Goal: Task Accomplishment & Management: Manage account settings

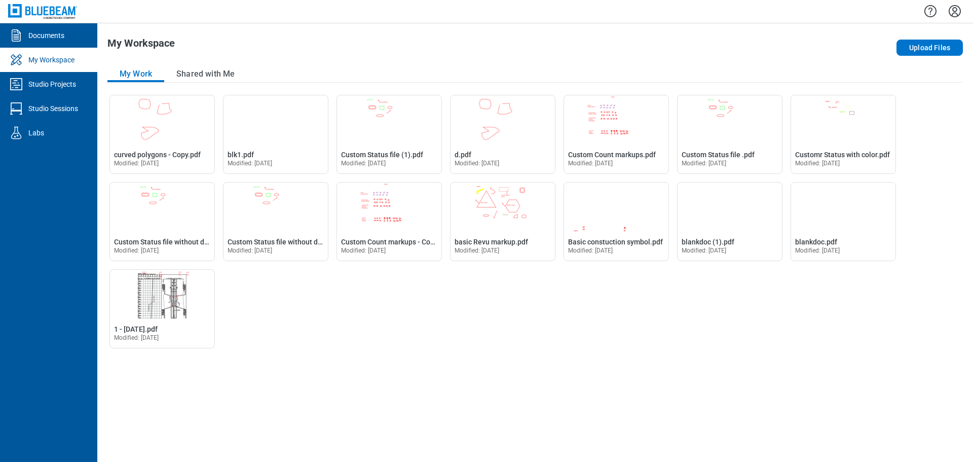
drag, startPoint x: 957, startPoint y: 14, endPoint x: 960, endPoint y: 22, distance: 9.3
click at [957, 14] on icon "Settings" at bounding box center [955, 11] width 12 height 12
click at [718, 65] on div "My Workspace Upload Files My Work Shared with Me Open curved polygons - Copy.pd…" at bounding box center [535, 242] width 876 height 438
click at [57, 79] on div "Studio Projects" at bounding box center [52, 84] width 48 height 10
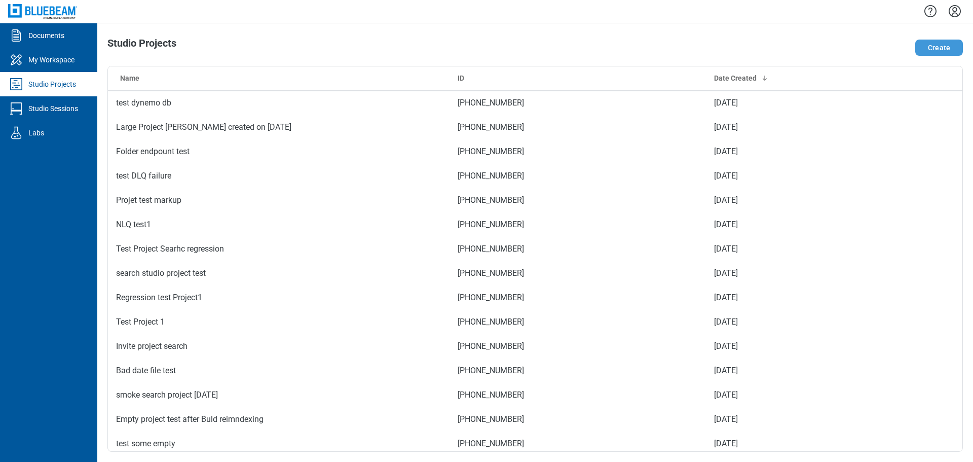
click at [932, 47] on button "Create" at bounding box center [939, 48] width 48 height 16
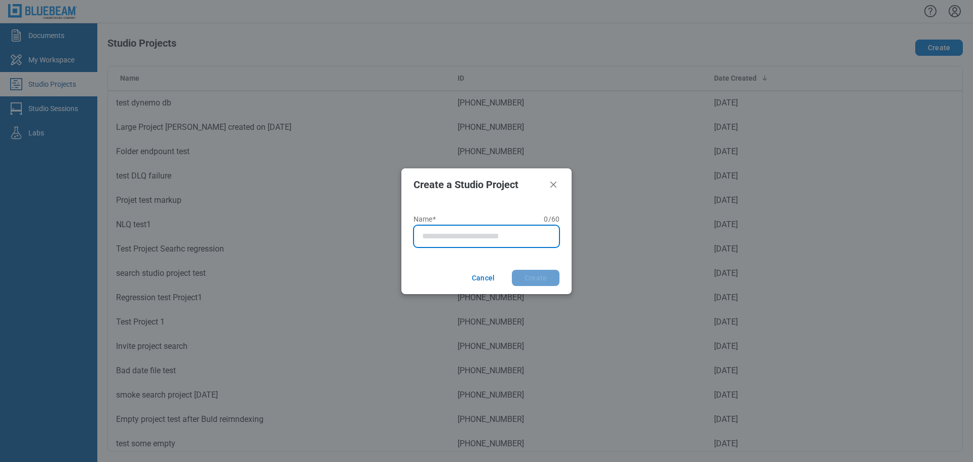
click at [481, 235] on input "Name* 0 of 60 characters 0 / 60" at bounding box center [488, 236] width 133 height 12
type input "**********"
click at [512, 270] on button "Create" at bounding box center [536, 278] width 48 height 16
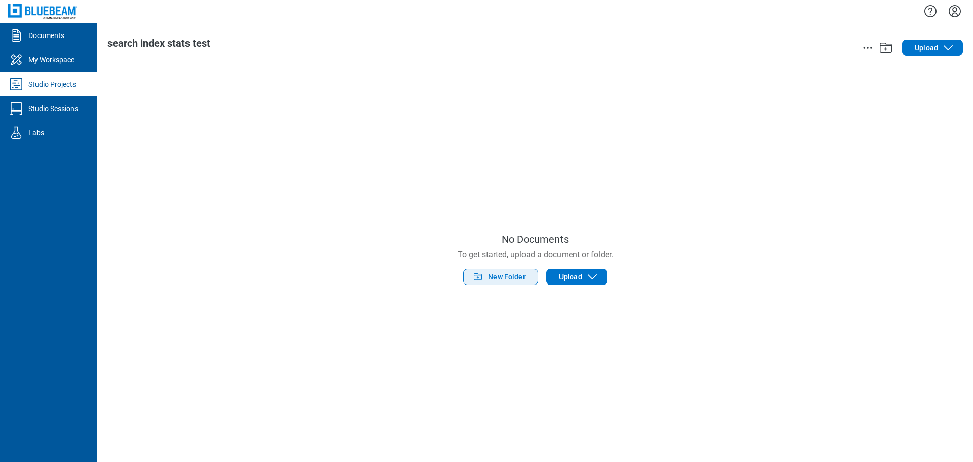
click at [492, 278] on span "New Folder" at bounding box center [507, 277] width 38 height 10
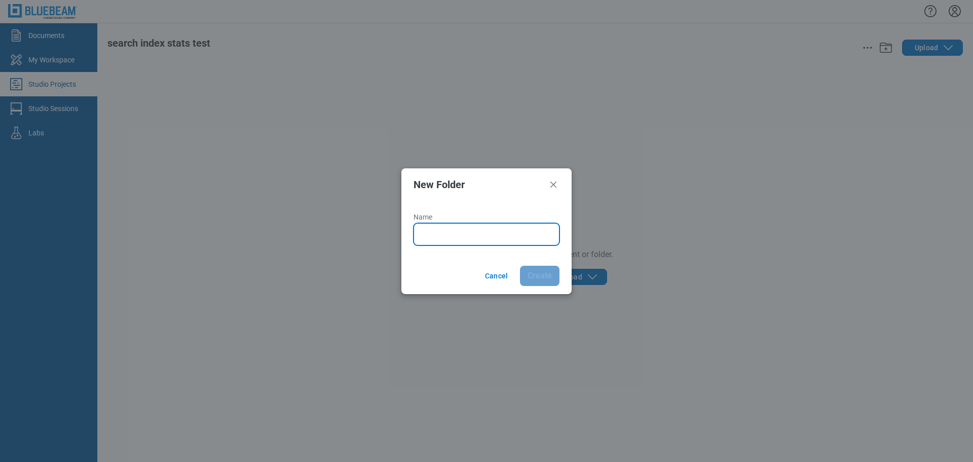
click at [457, 232] on input "Name" at bounding box center [488, 234] width 133 height 12
type input "*******"
click at [520, 266] on button "Create" at bounding box center [540, 276] width 40 height 20
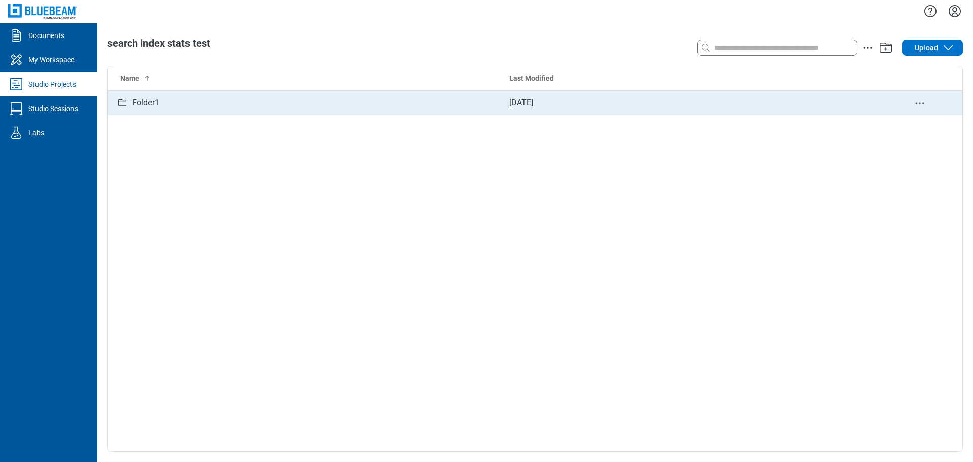
click at [188, 110] on td "Folder1" at bounding box center [304, 103] width 393 height 24
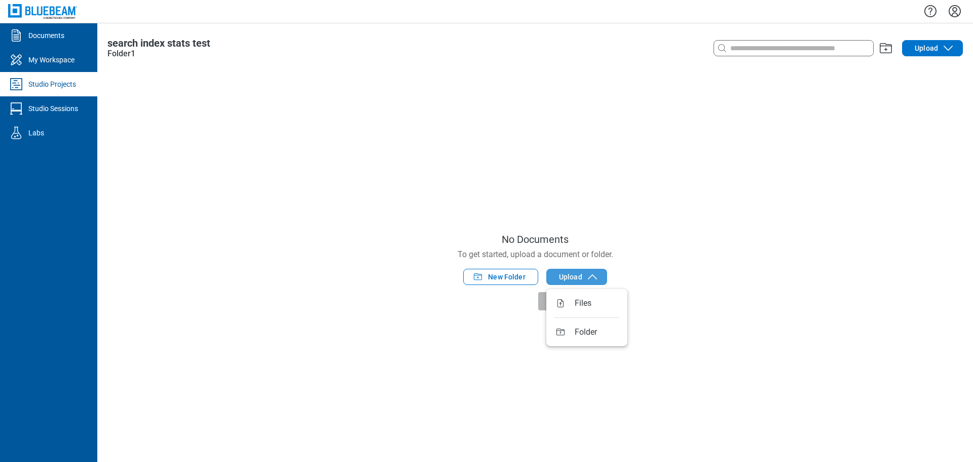
click at [570, 277] on span "Upload" at bounding box center [570, 277] width 23 height 10
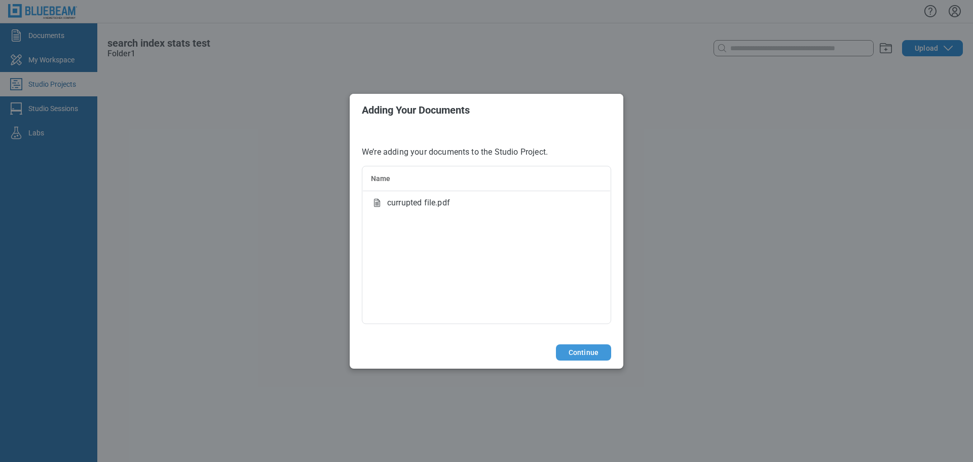
click at [595, 352] on button "Continue" at bounding box center [583, 352] width 55 height 16
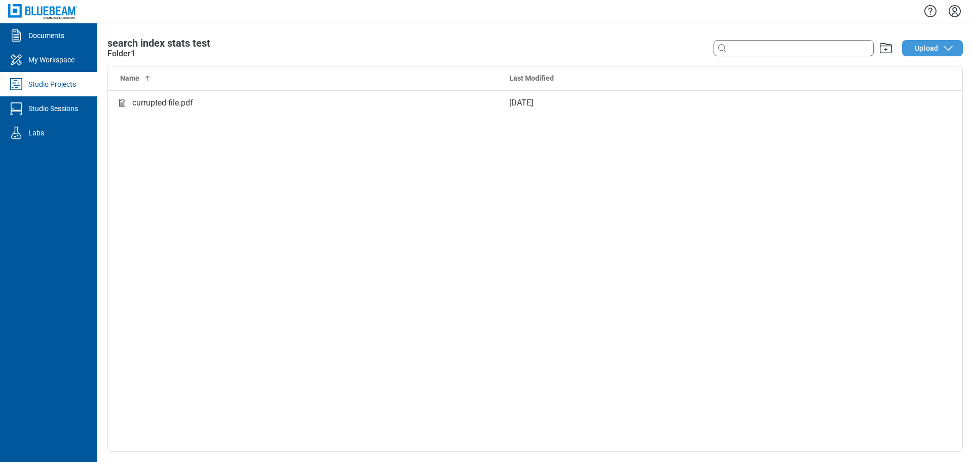
click at [914, 50] on button "Upload" at bounding box center [932, 48] width 61 height 16
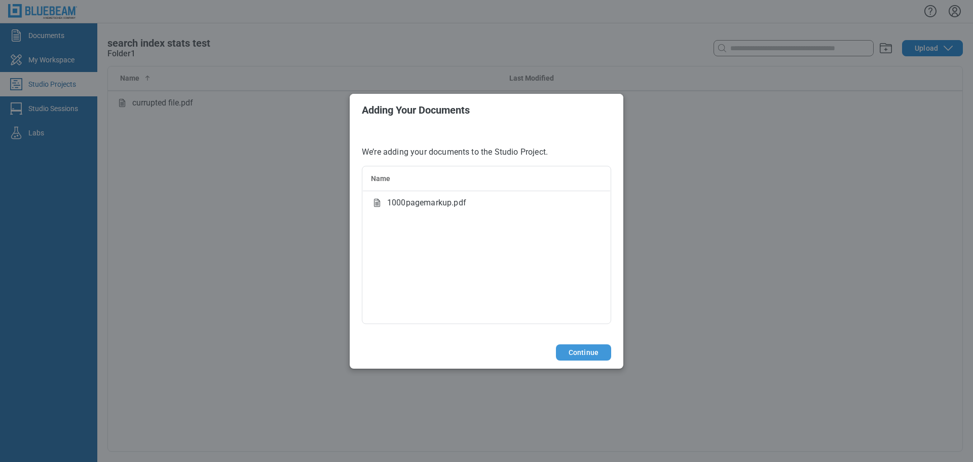
click at [603, 352] on button "Continue" at bounding box center [583, 352] width 55 height 16
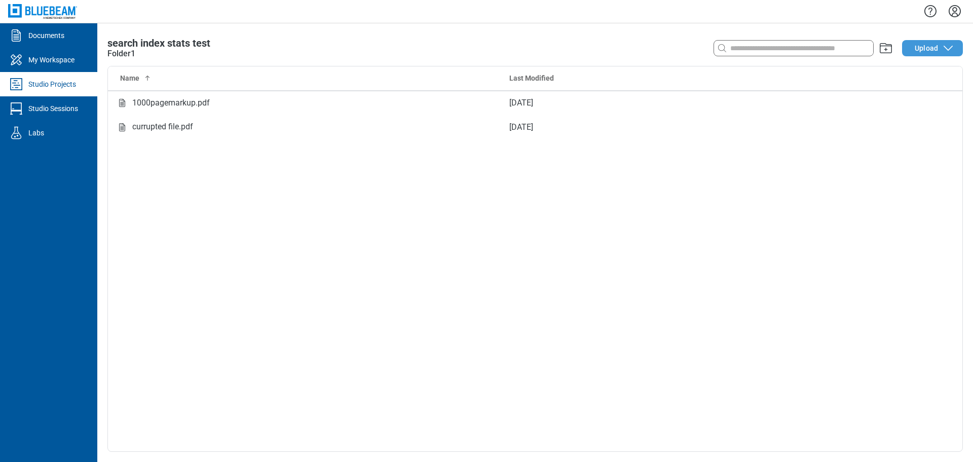
click at [929, 52] on span "Upload" at bounding box center [926, 48] width 23 height 10
click at [942, 47] on icon "button" at bounding box center [948, 48] width 12 height 12
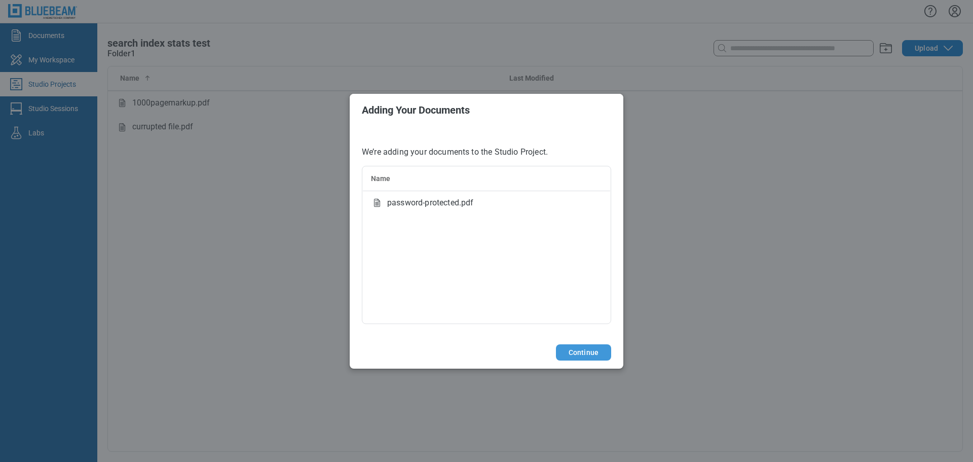
click at [572, 355] on button "Continue" at bounding box center [583, 352] width 55 height 16
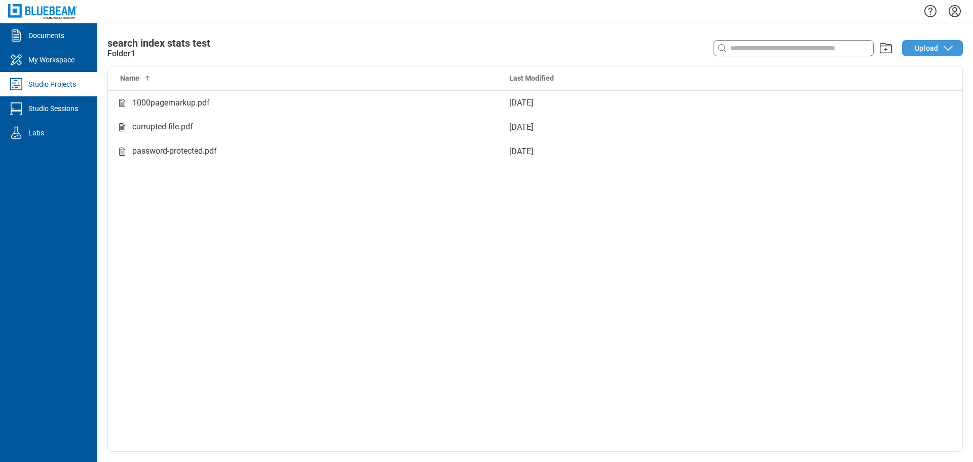
click at [915, 53] on button "Upload" at bounding box center [932, 48] width 61 height 16
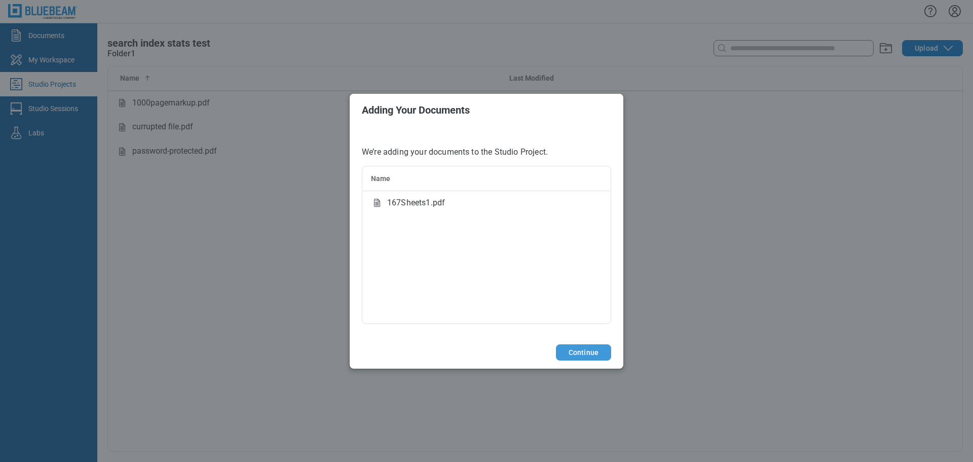
click at [581, 354] on button "Continue" at bounding box center [583, 352] width 55 height 16
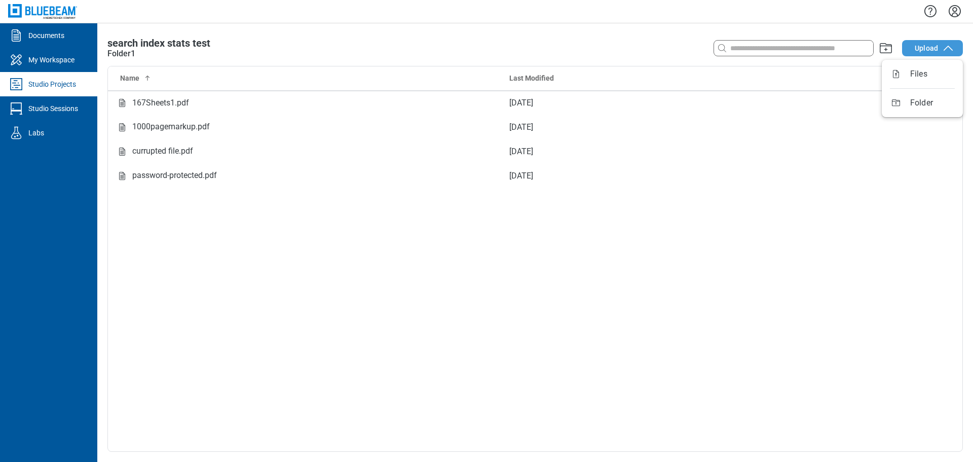
click at [927, 47] on span "Upload" at bounding box center [926, 48] width 23 height 10
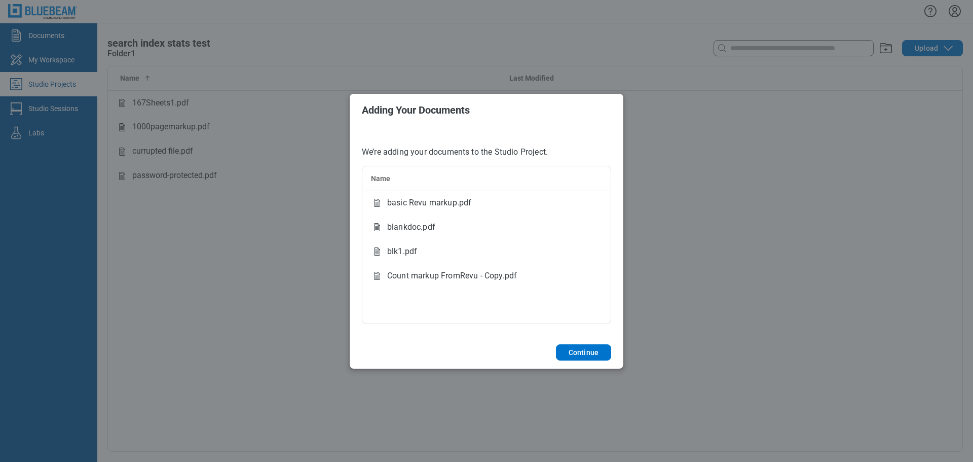
click at [588, 360] on footer "Continue" at bounding box center [487, 352] width 274 height 32
click at [588, 353] on button "Continue" at bounding box center [583, 352] width 55 height 16
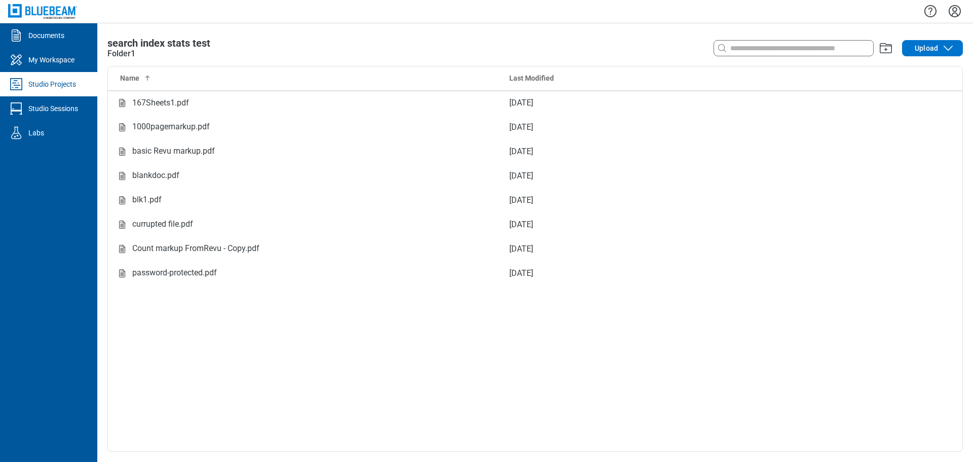
click at [296, 324] on div "Name Last Modified 167Sheets1.pdf [DATE] 1000pagemarkup.pdf [DATE] basic Revu m…" at bounding box center [535, 258] width 854 height 385
click at [756, 50] on input at bounding box center [800, 48] width 145 height 11
type input "*"
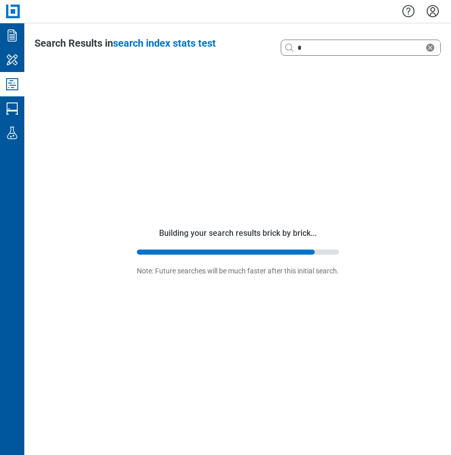
click at [13, 84] on icon "Studio Projects" at bounding box center [12, 84] width 16 height 16
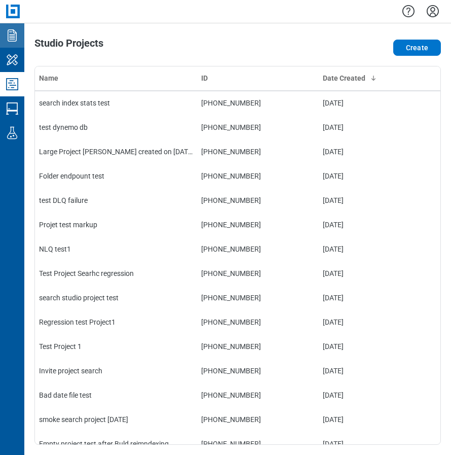
click at [14, 41] on icon "Documents" at bounding box center [12, 35] width 16 height 16
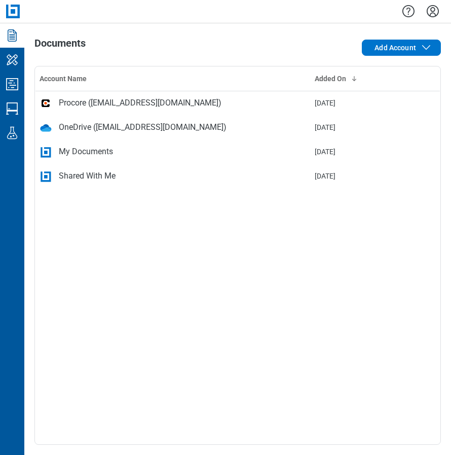
click at [90, 147] on div "My Documents" at bounding box center [86, 151] width 54 height 12
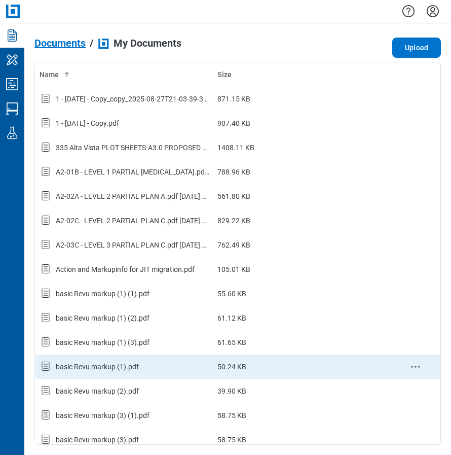
click at [110, 365] on div "basic Revu markup (1).pdf" at bounding box center [97, 366] width 83 height 10
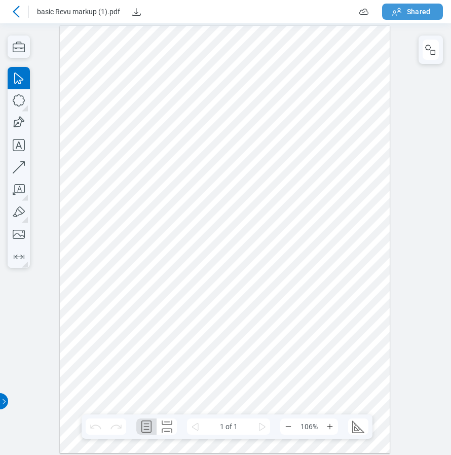
click at [404, 11] on button "Shared" at bounding box center [412, 12] width 61 height 16
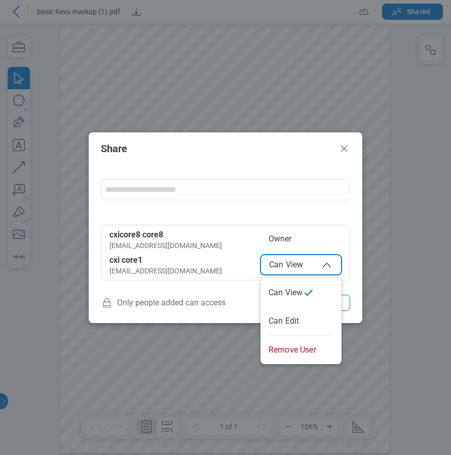
click at [287, 265] on span "Can View" at bounding box center [301, 264] width 64 height 12
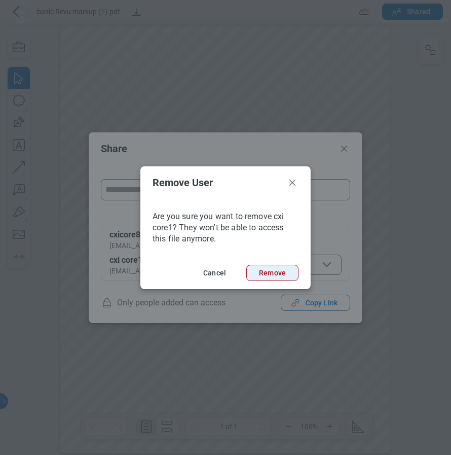
click at [280, 275] on button "Remove" at bounding box center [272, 273] width 52 height 16
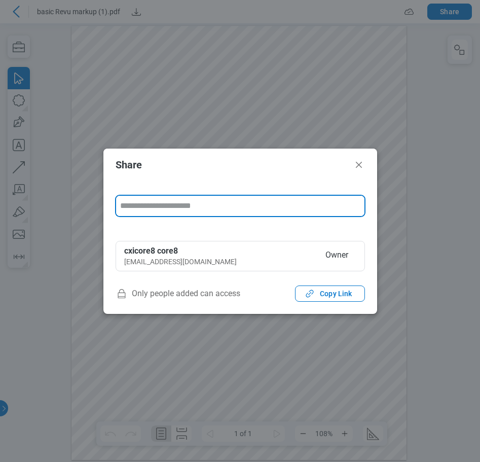
click at [269, 206] on input "form" at bounding box center [240, 206] width 248 height 20
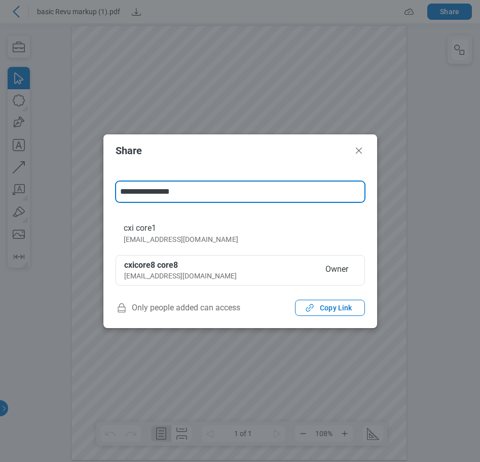
type input "**********"
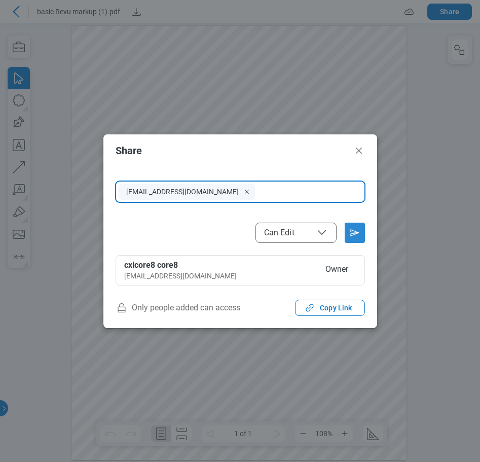
click at [357, 233] on icon "Send email invitation" at bounding box center [355, 233] width 8 height 6
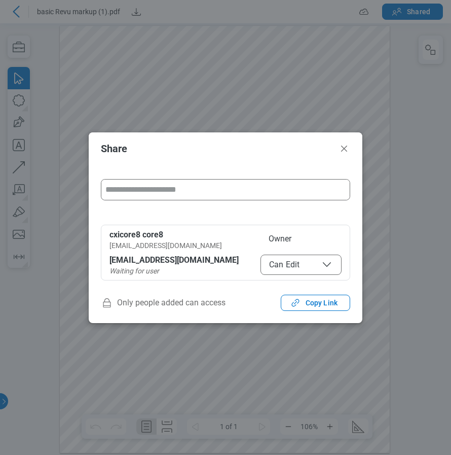
click at [326, 265] on icon "button" at bounding box center [327, 264] width 12 height 12
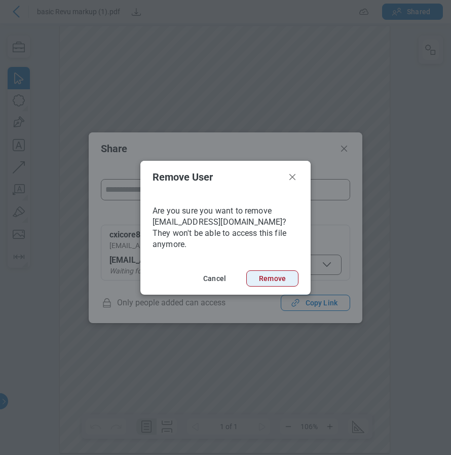
click at [287, 272] on button "Remove" at bounding box center [272, 278] width 52 height 16
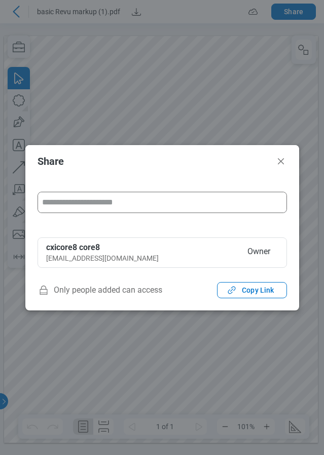
click at [77, 204] on input "form" at bounding box center [162, 202] width 248 height 20
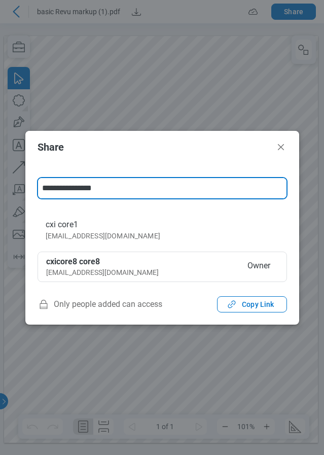
type input "**********"
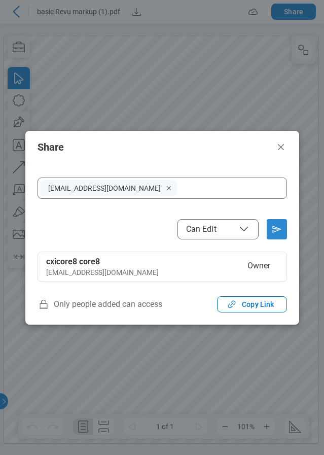
click at [279, 231] on icon "Send email invitation" at bounding box center [277, 229] width 16 height 16
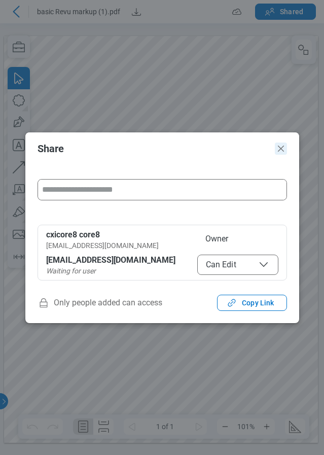
click at [282, 148] on icon "Close" at bounding box center [281, 148] width 12 height 12
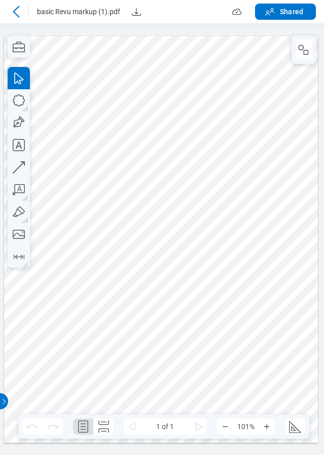
click at [16, 7] on icon at bounding box center [16, 12] width 12 height 12
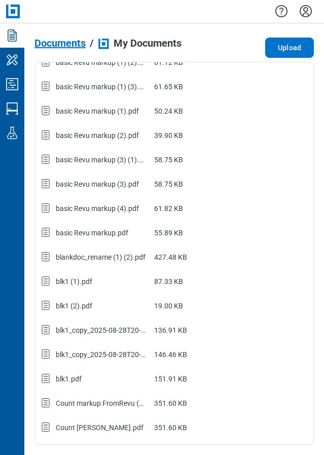
scroll to position [250, 0]
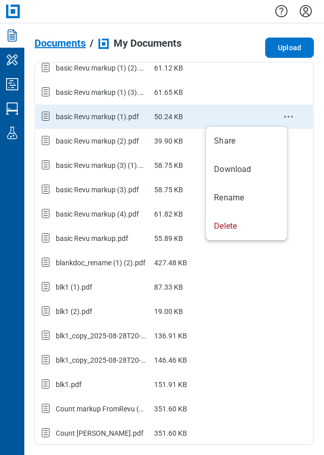
click at [288, 116] on circle "context-menu" at bounding box center [289, 117] width 2 height 2
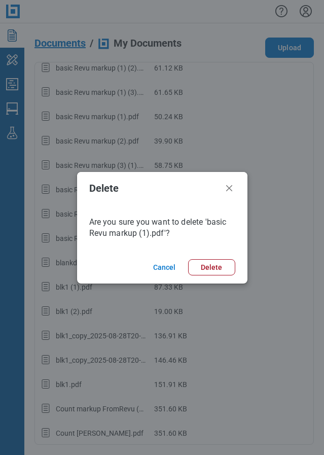
scroll to position [0, 0]
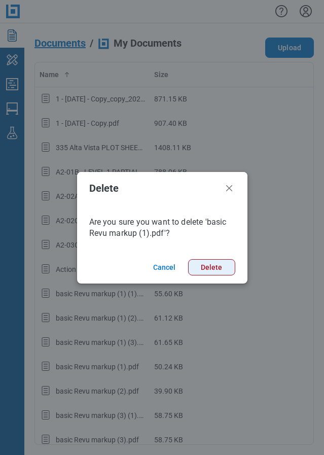
click at [219, 266] on button "Delete" at bounding box center [211, 267] width 47 height 16
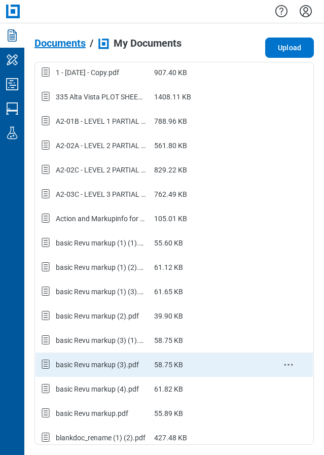
scroll to position [101, 0]
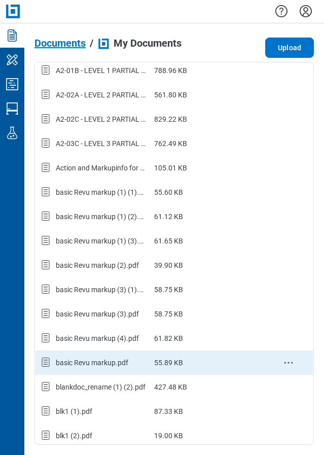
click at [113, 364] on div "basic Revu markup.pdf" at bounding box center [92, 362] width 72 height 10
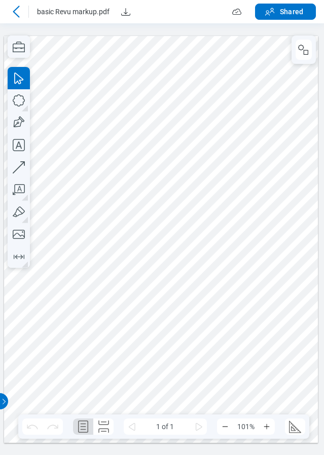
click at [15, 11] on icon at bounding box center [16, 12] width 12 height 12
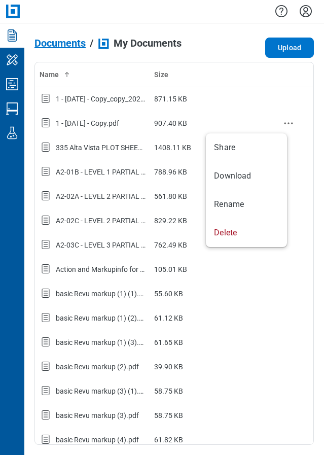
click at [283, 127] on icon "context-menu" at bounding box center [288, 123] width 12 height 12
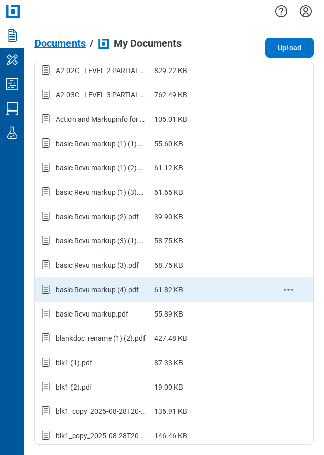
scroll to position [152, 0]
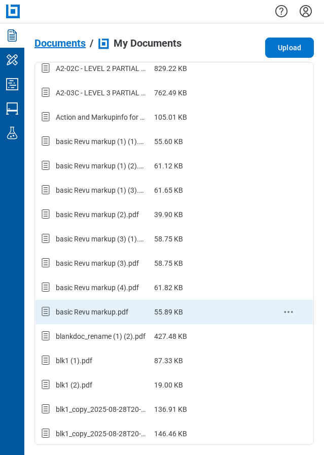
click at [282, 309] on icon "context-menu" at bounding box center [288, 312] width 12 height 12
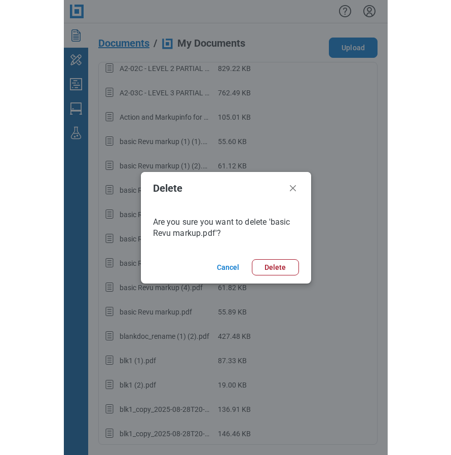
scroll to position [0, 0]
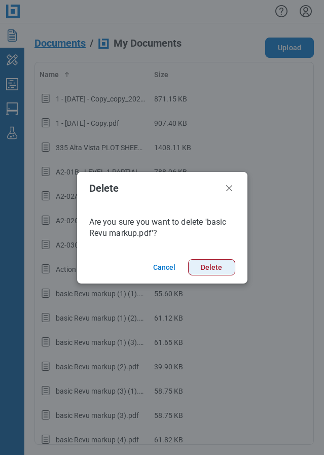
click at [229, 263] on button "Delete" at bounding box center [211, 267] width 47 height 16
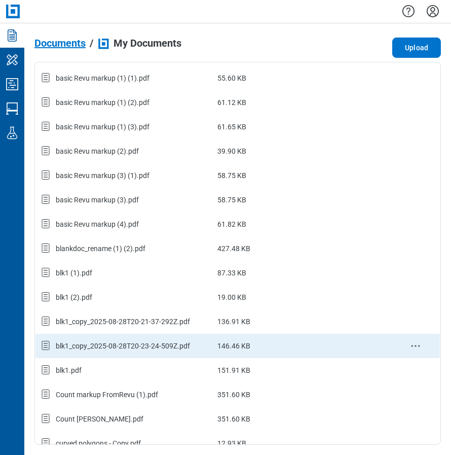
scroll to position [253, 0]
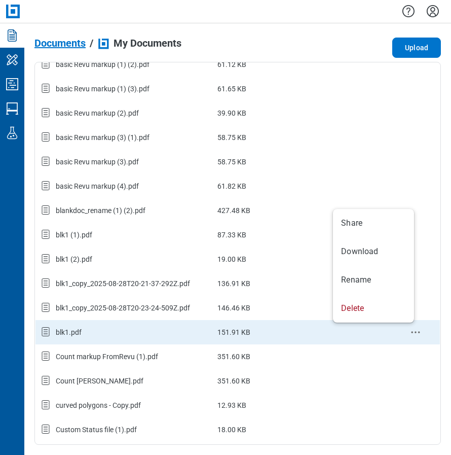
click at [409, 331] on icon "context-menu" at bounding box center [415, 332] width 12 height 12
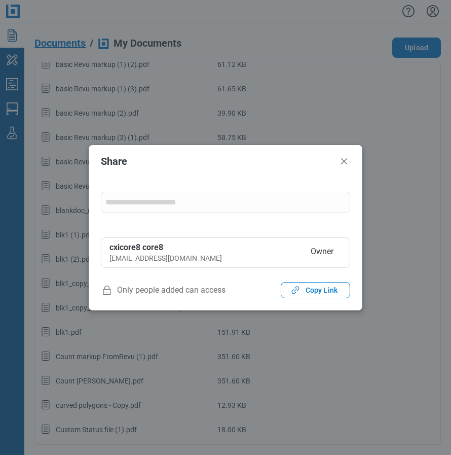
scroll to position [0, 0]
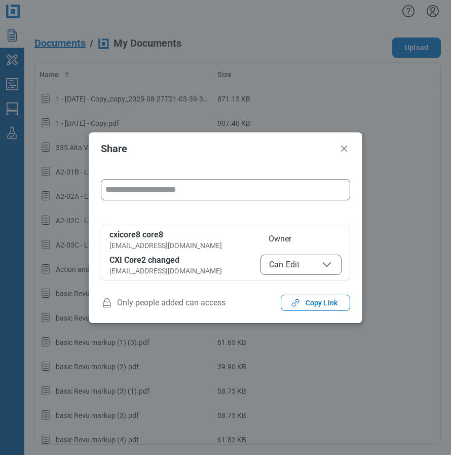
click at [182, 190] on input "form" at bounding box center [225, 189] width 248 height 20
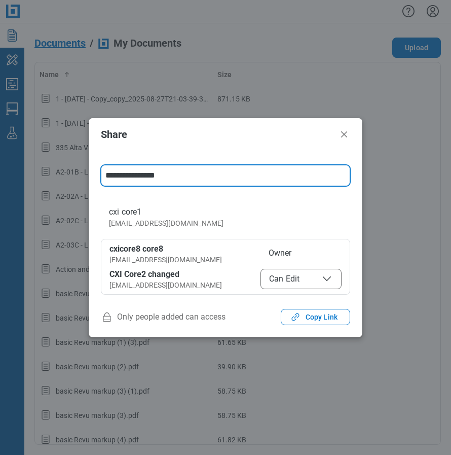
type input "**********"
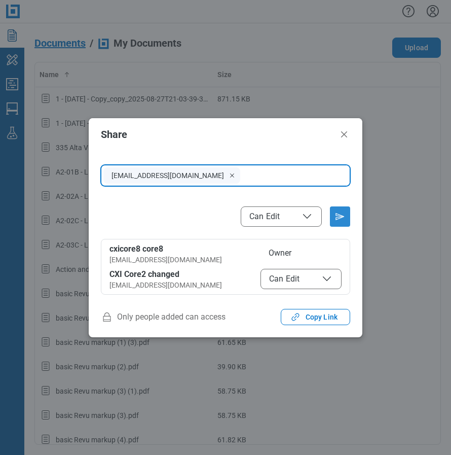
click at [341, 215] on icon "Send email invitation" at bounding box center [340, 216] width 16 height 16
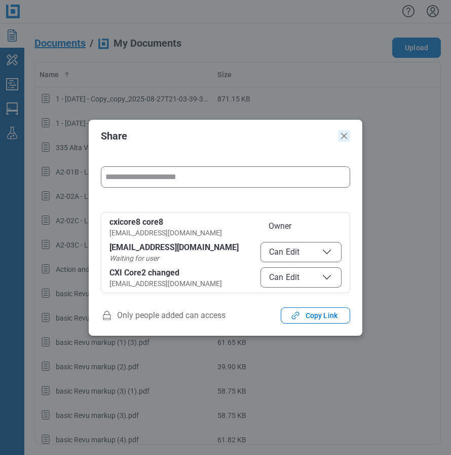
click at [347, 135] on icon "Close" at bounding box center [344, 136] width 12 height 12
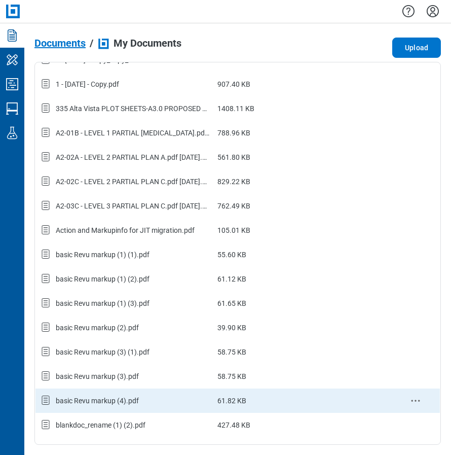
scroll to position [203, 0]
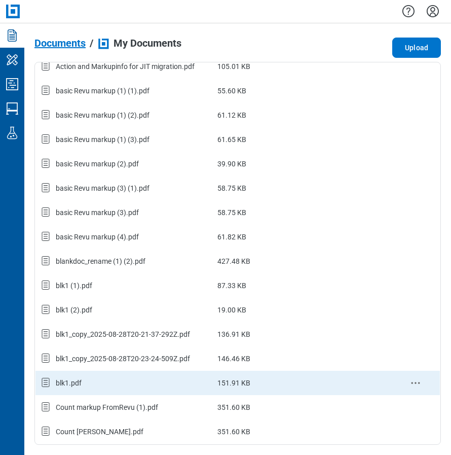
click at [409, 380] on icon "context-menu" at bounding box center [415, 383] width 12 height 12
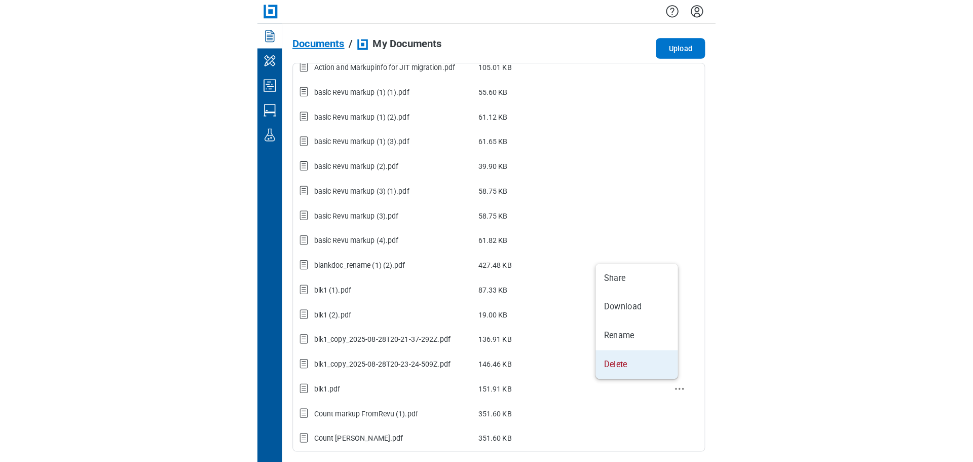
scroll to position [0, 0]
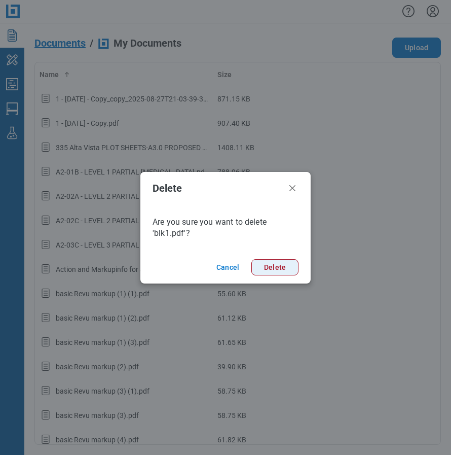
click at [273, 268] on button "Delete" at bounding box center [274, 267] width 47 height 16
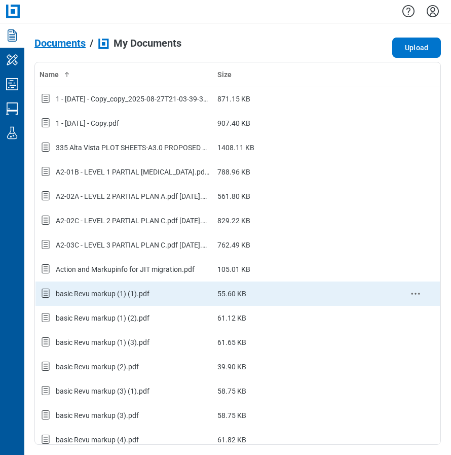
click at [418, 293] on circle "context-menu" at bounding box center [419, 293] width 2 height 2
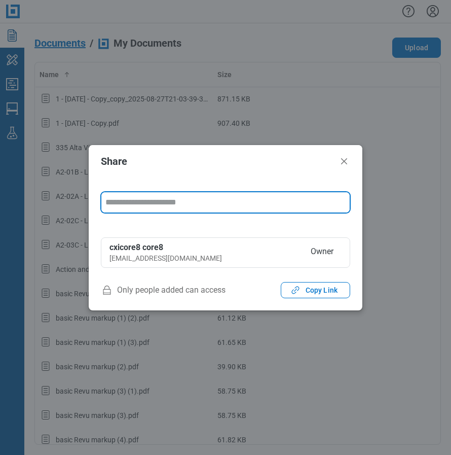
click at [166, 200] on input "form" at bounding box center [225, 202] width 248 height 20
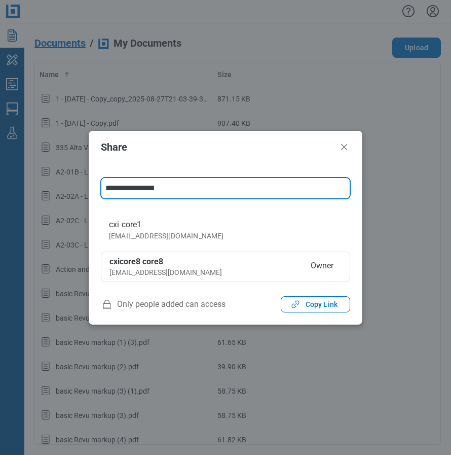
type input "**********"
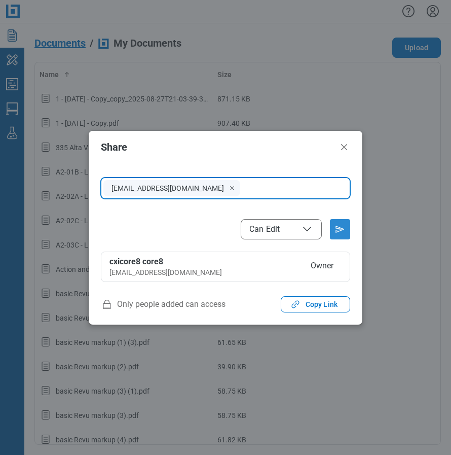
click at [339, 229] on icon "Send email invitation" at bounding box center [340, 229] width 16 height 16
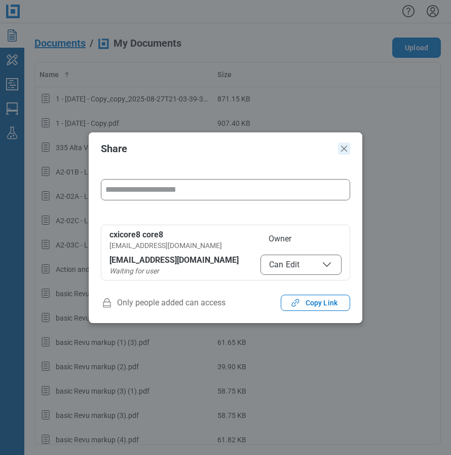
click at [343, 149] on icon "Close" at bounding box center [344, 148] width 6 height 6
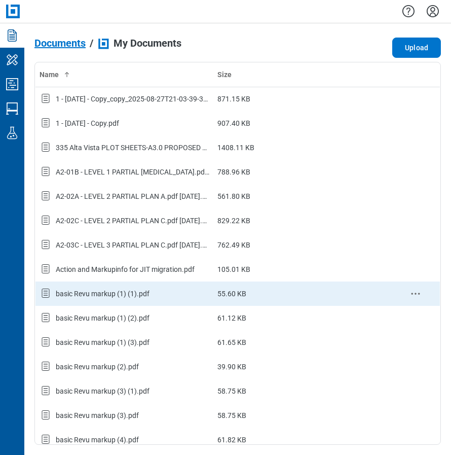
click at [409, 289] on icon "context-menu" at bounding box center [415, 293] width 12 height 12
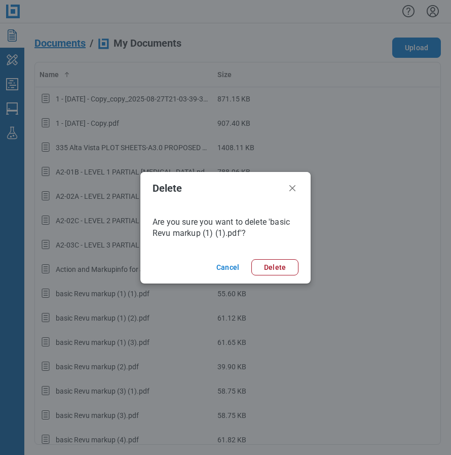
click at [278, 269] on button "Delete" at bounding box center [274, 267] width 47 height 16
